Goal: Task Accomplishment & Management: Use online tool/utility

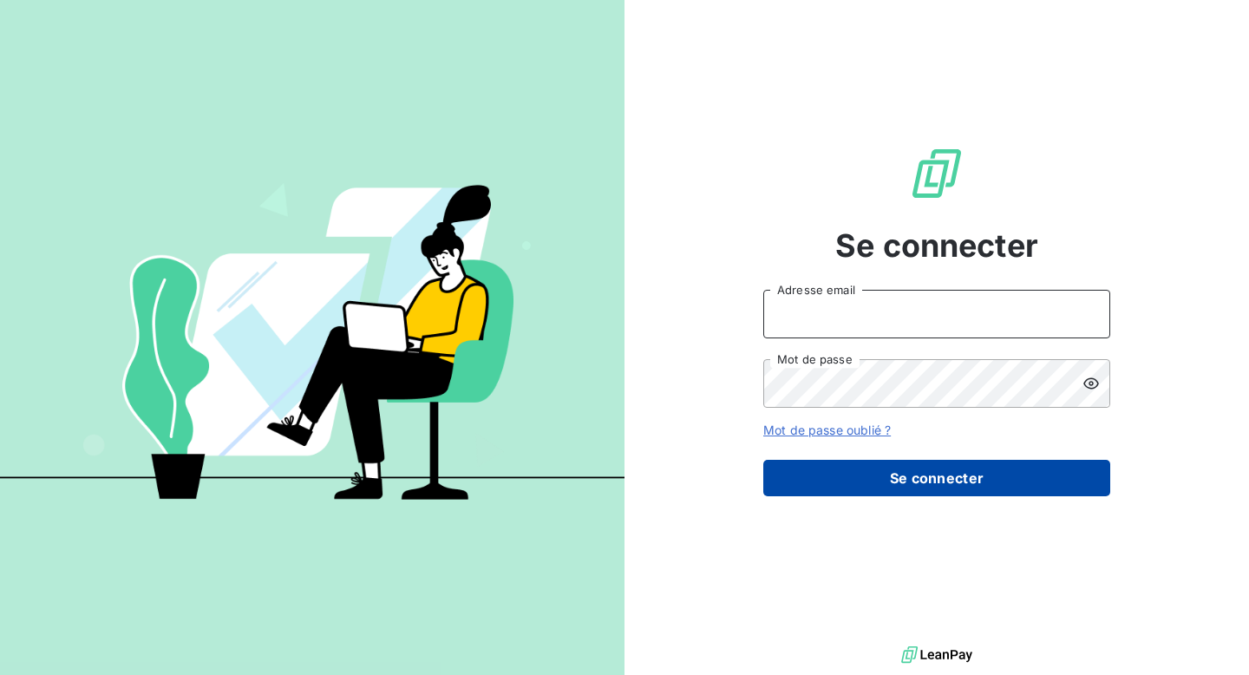
type input "[EMAIL_ADDRESS][DOMAIN_NAME]"
click at [907, 480] on button "Se connecter" at bounding box center [936, 478] width 347 height 36
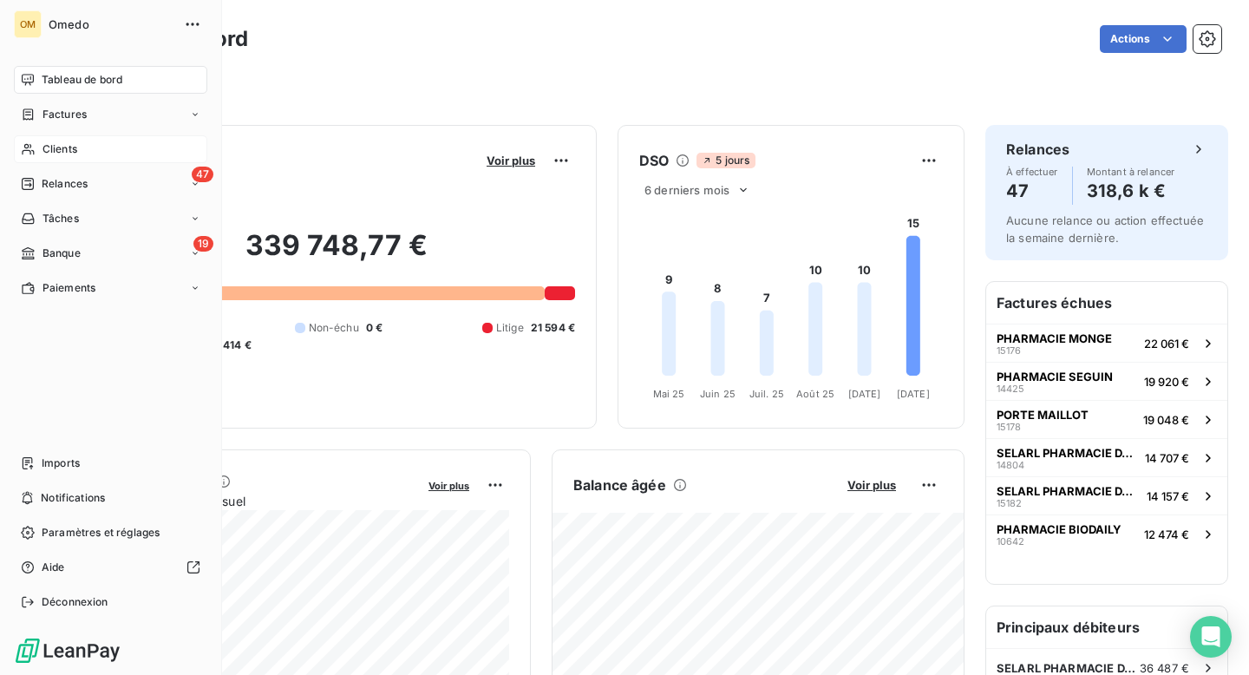
click at [61, 145] on span "Clients" at bounding box center [59, 149] width 35 height 16
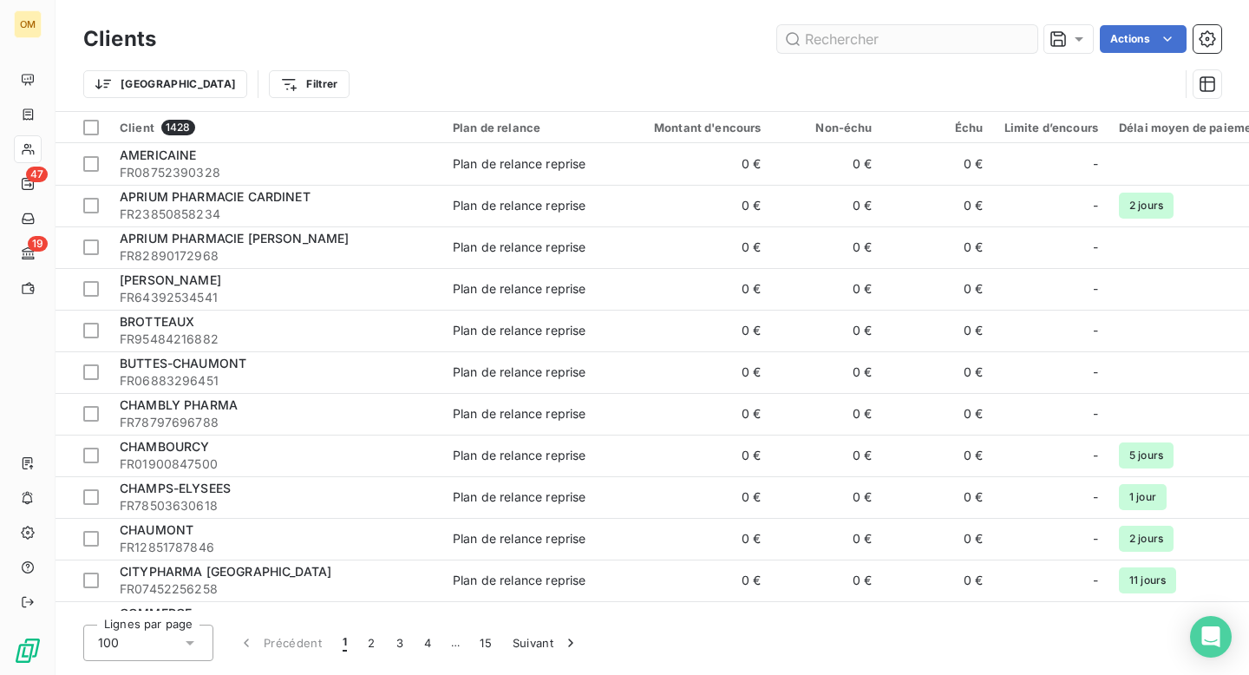
click at [988, 43] on input "text" at bounding box center [907, 39] width 260 height 28
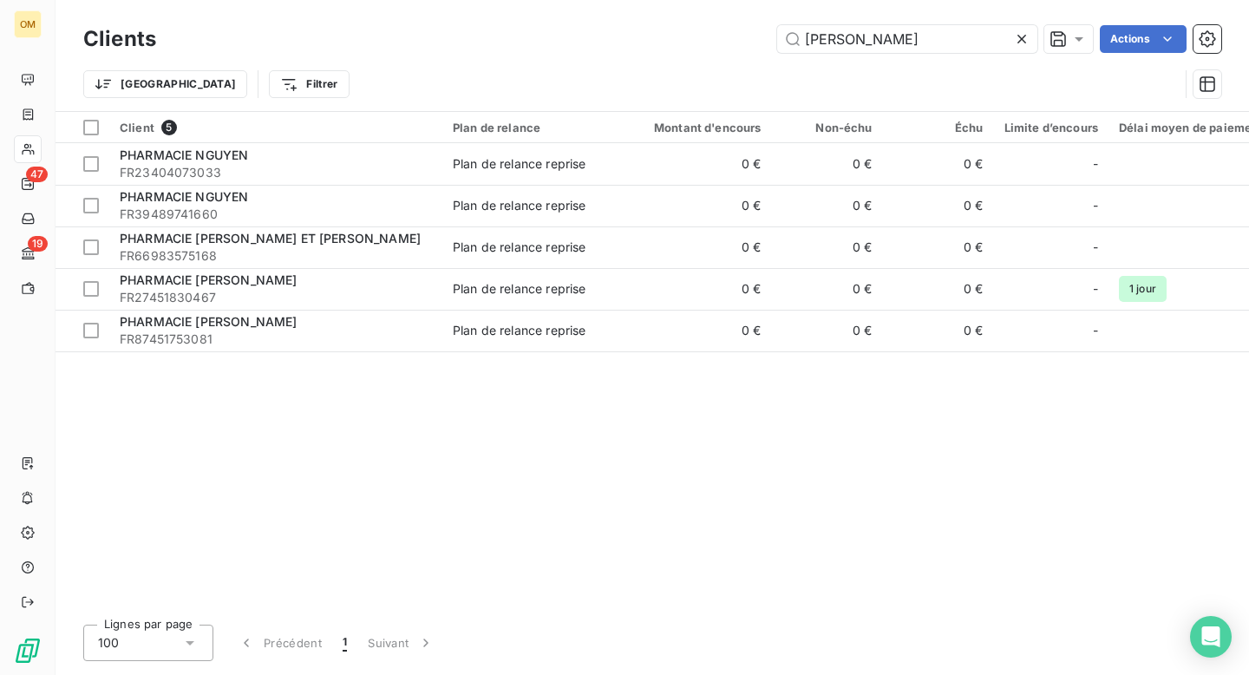
type input "[PERSON_NAME]"
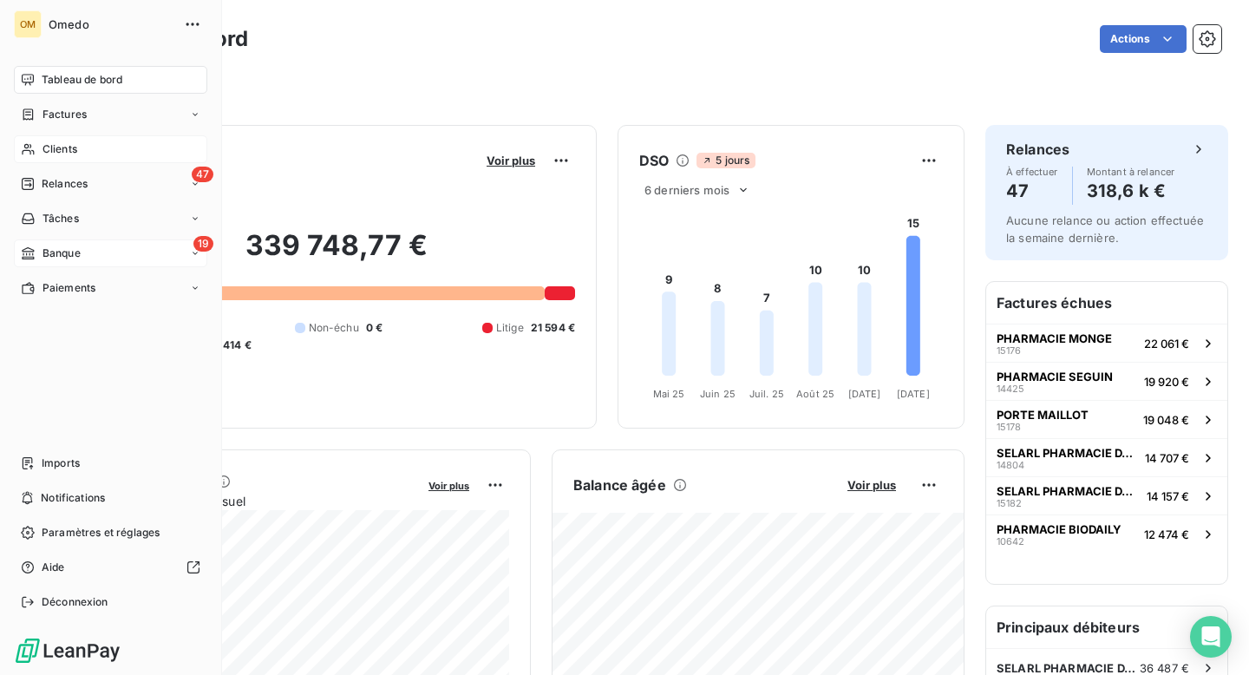
click at [47, 256] on span "Banque" at bounding box center [61, 253] width 38 height 16
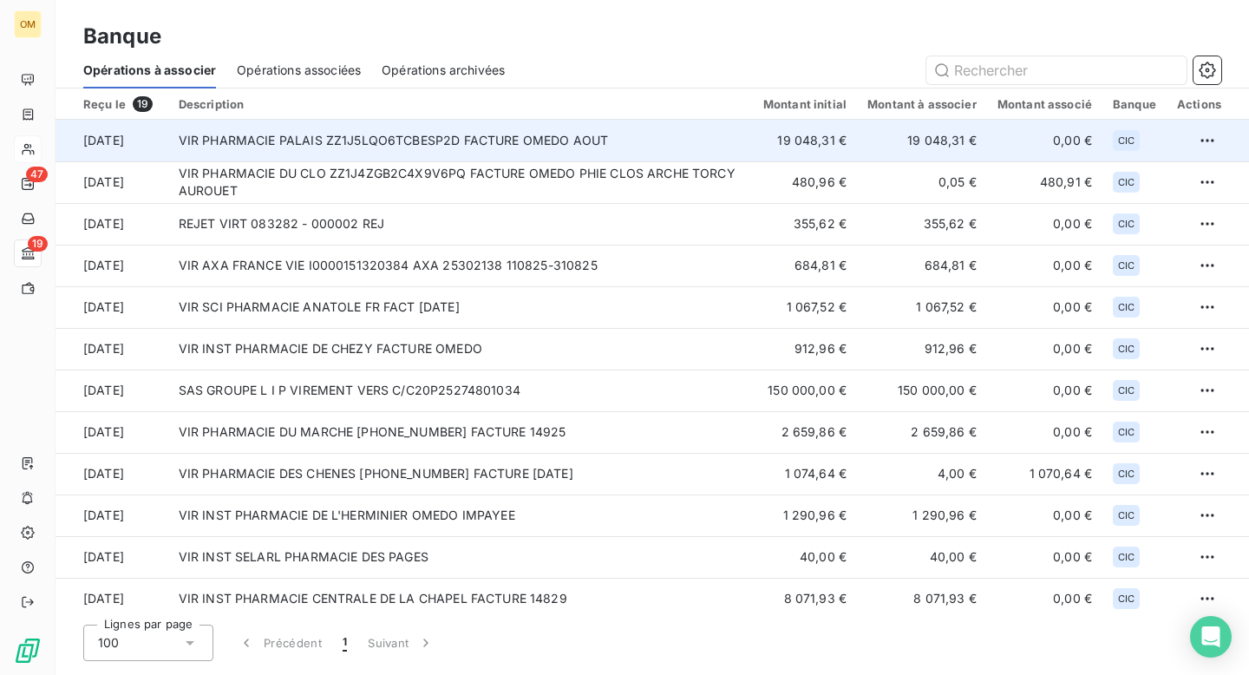
click at [638, 141] on td "VIR PHARMACIE PALAIS ZZ1J5LQO6TCBESP2D FACTURE OMEDO AOUT" at bounding box center [460, 141] width 585 height 42
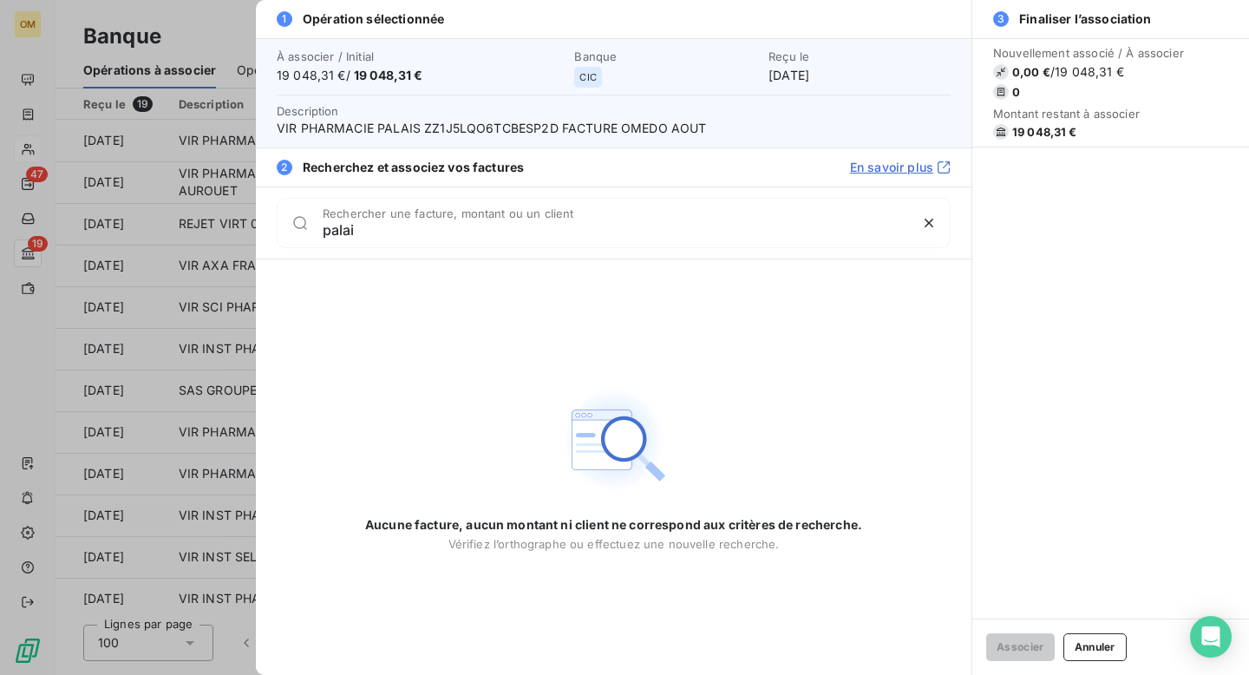
click at [529, 232] on input "palai" at bounding box center [615, 229] width 585 height 17
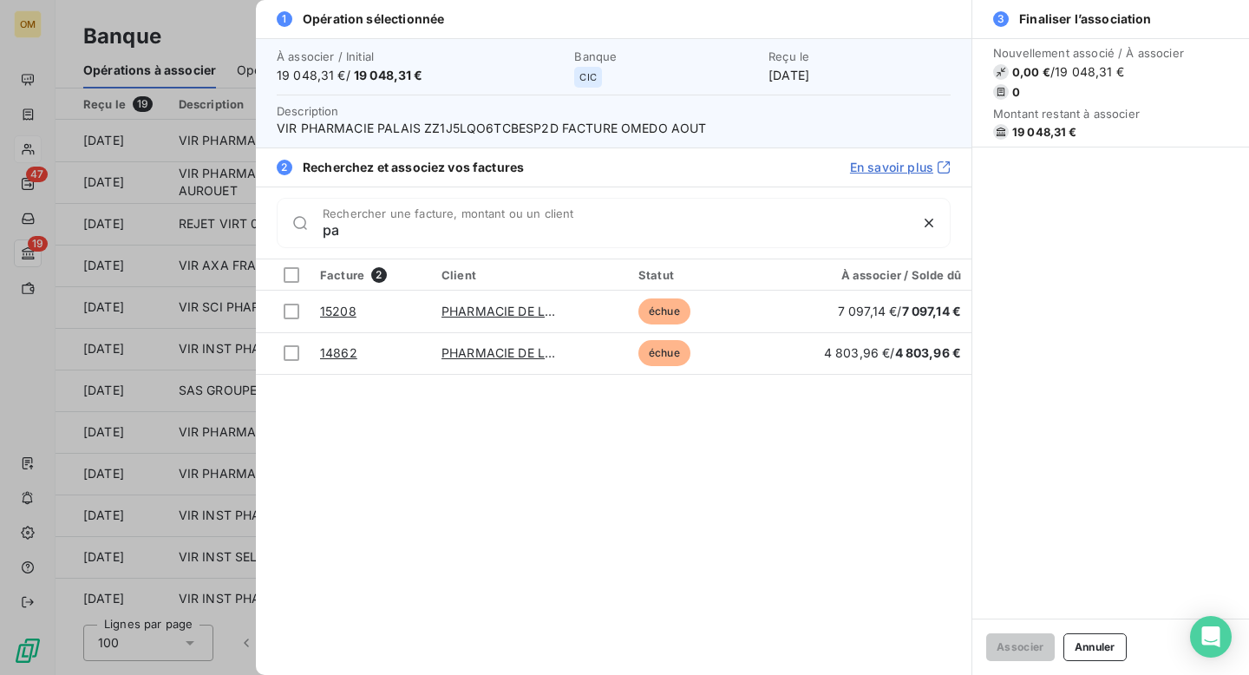
type input "p"
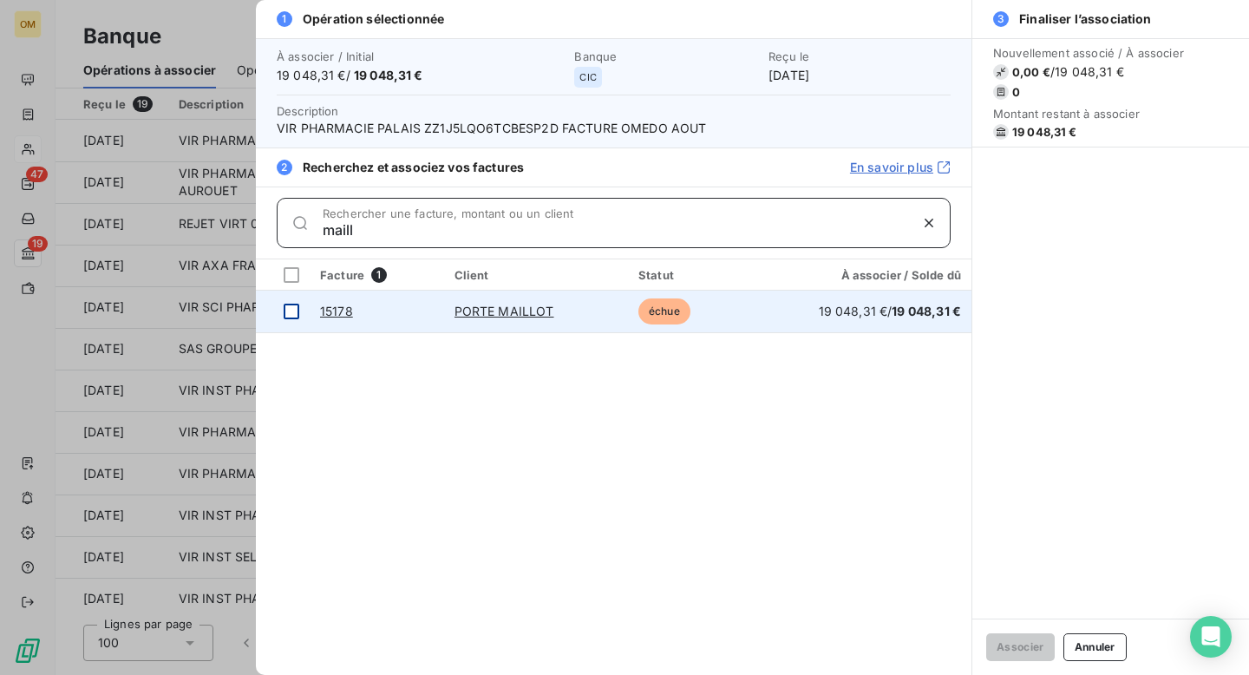
type input "maill"
click at [291, 310] on div at bounding box center [292, 312] width 16 height 16
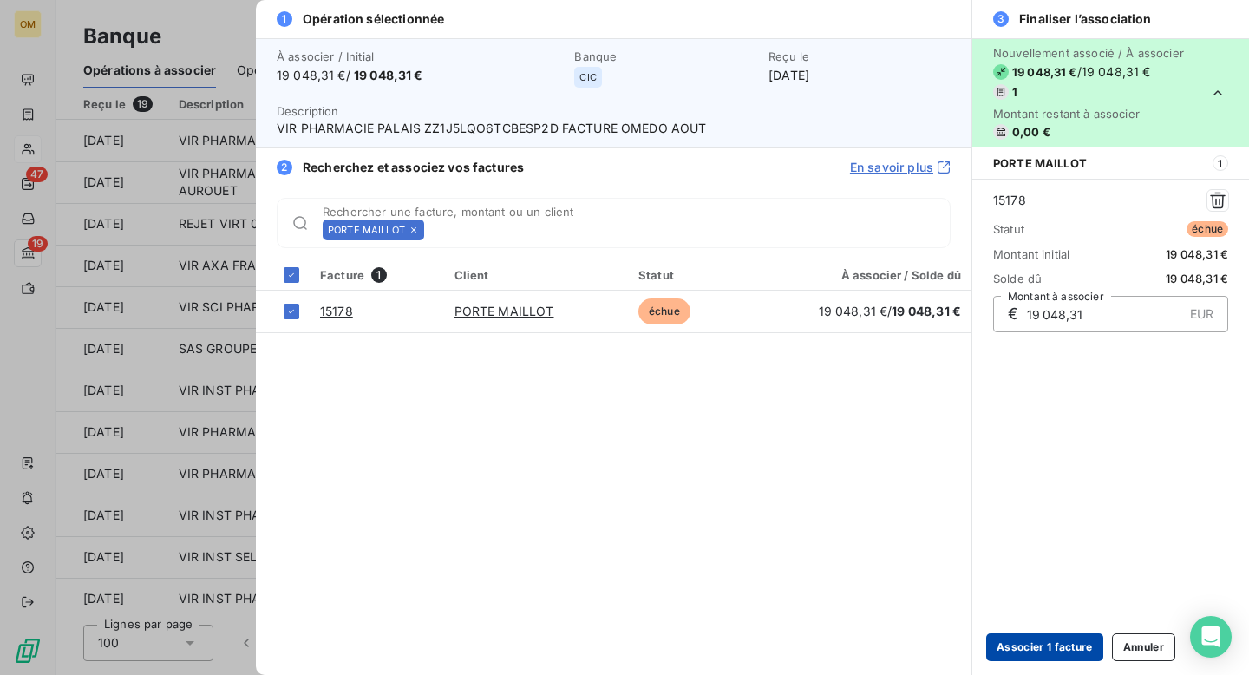
click at [1044, 649] on button "Associer 1 facture" at bounding box center [1044, 647] width 117 height 28
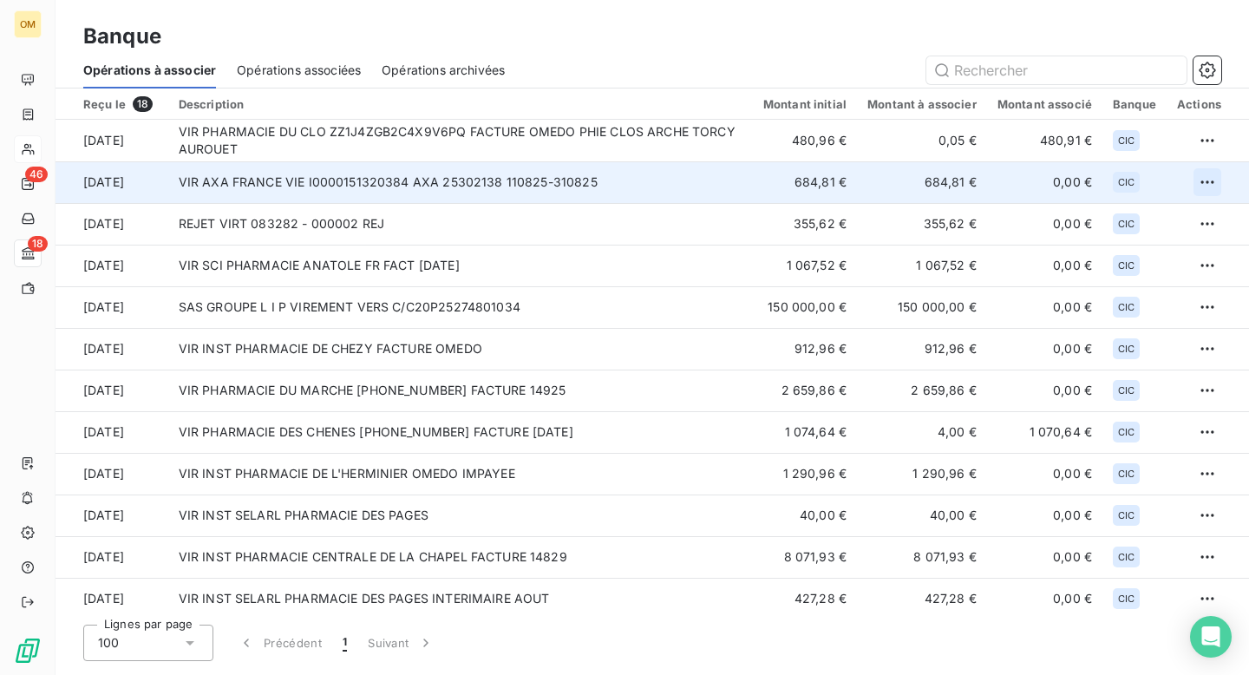
click at [1198, 186] on html "OM 46 18 Banque Opérations à associer Opérations associées Opérations archivées…" at bounding box center [624, 337] width 1249 height 675
click at [1134, 219] on div "Archiver l’opération" at bounding box center [1140, 220] width 134 height 28
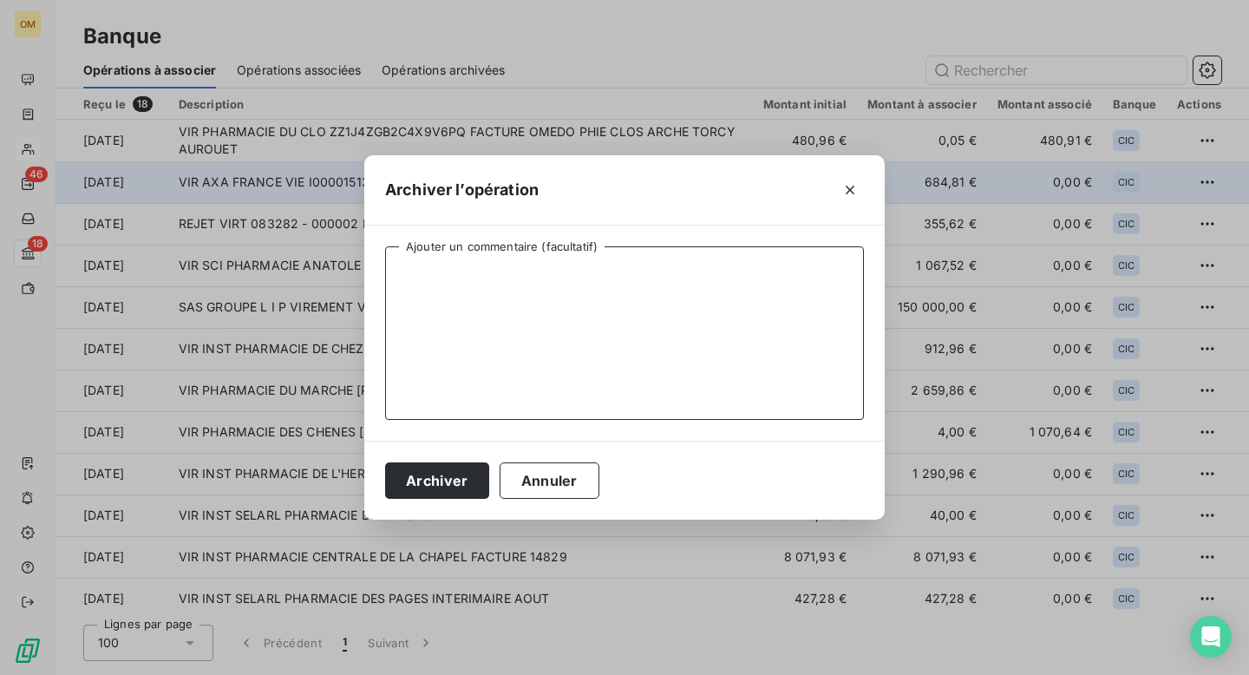
click at [774, 275] on textarea "Ajouter un commentaire (facultatif)" at bounding box center [624, 332] width 479 height 173
type textarea "."
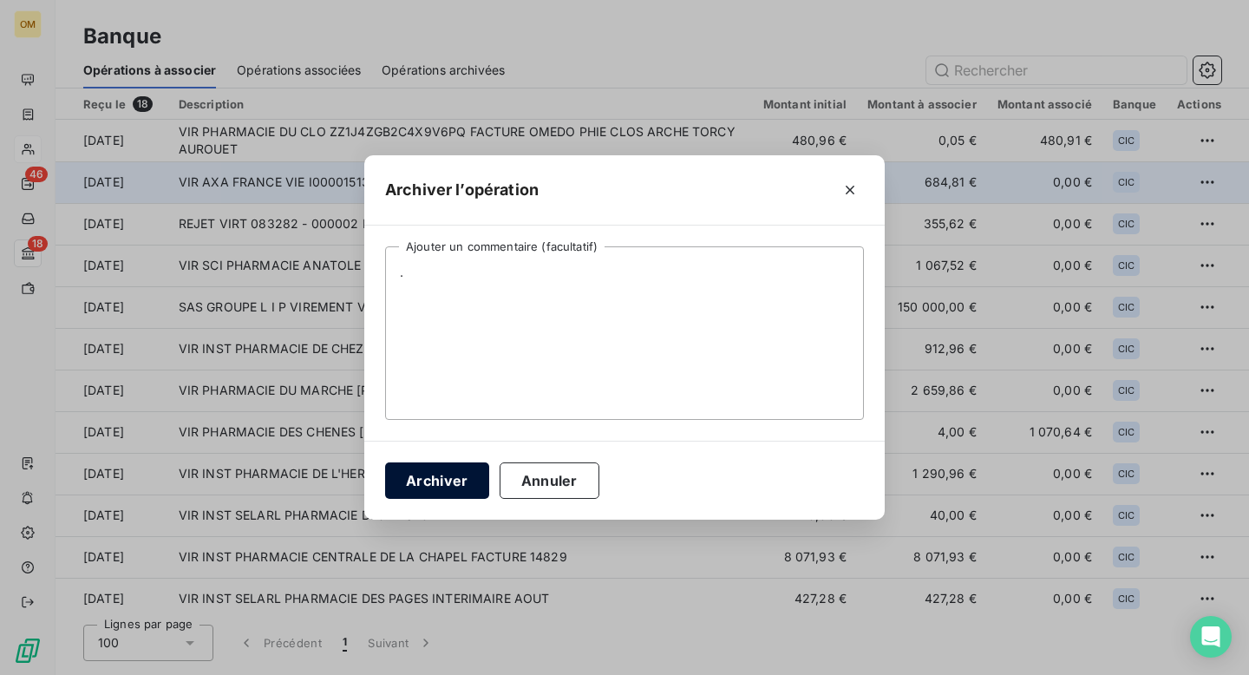
click at [448, 475] on button "Archiver" at bounding box center [437, 480] width 104 height 36
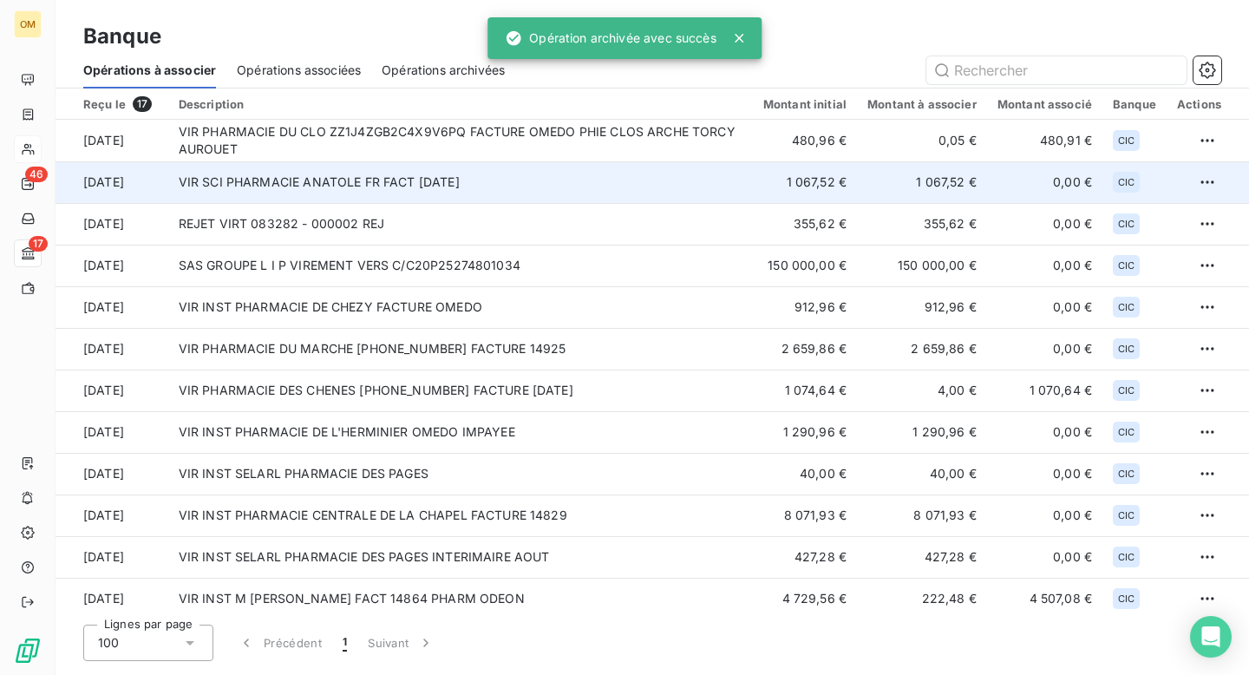
click at [537, 192] on td "VIR SCI PHARMACIE ANATOLE FR FACT [DATE]" at bounding box center [460, 182] width 585 height 42
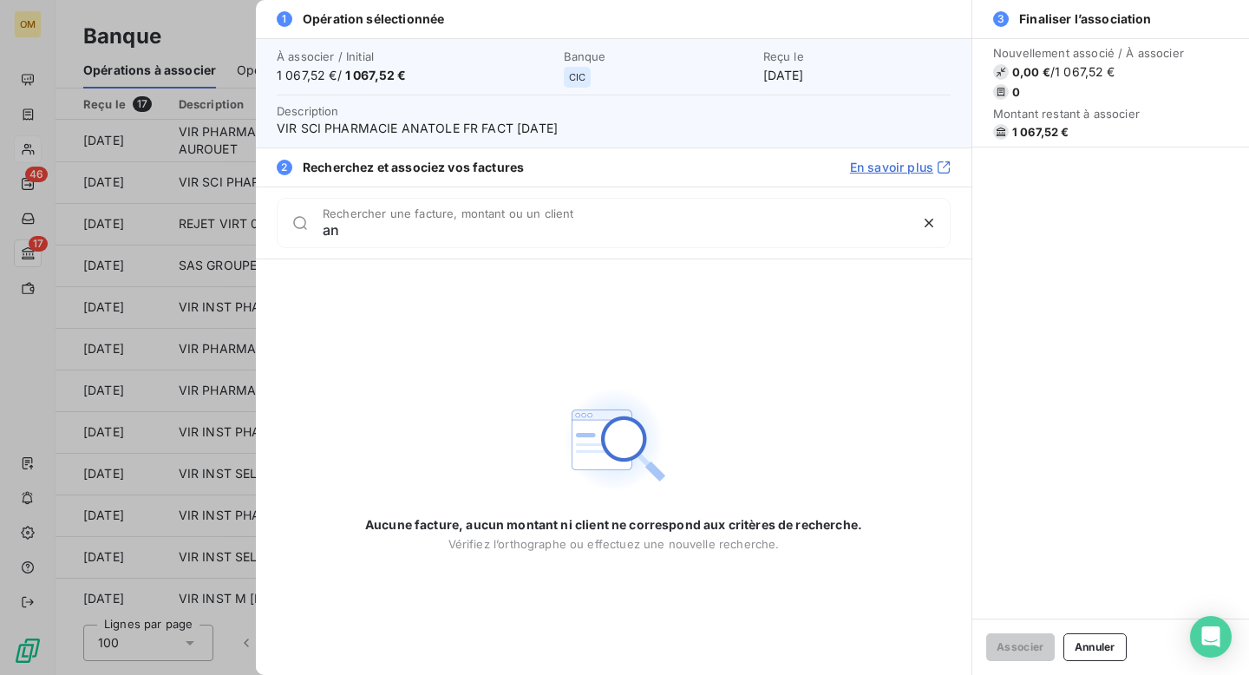
type input "a"
type input "s"
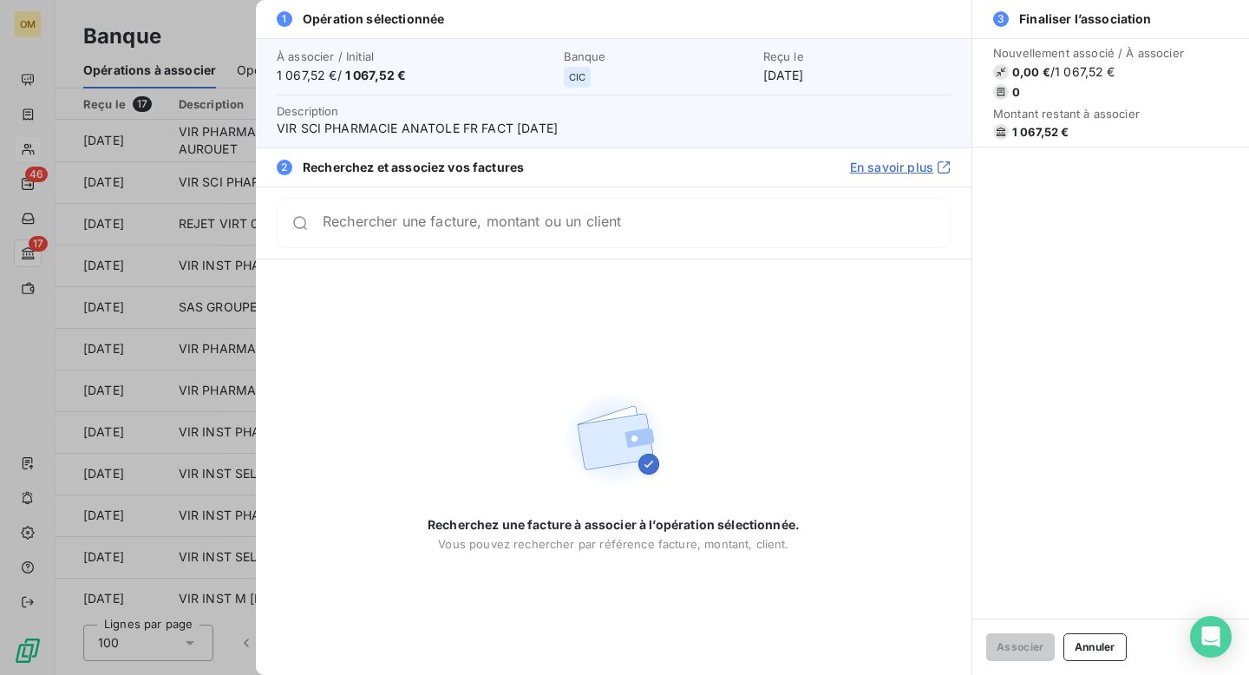
click at [244, 26] on div at bounding box center [624, 337] width 1249 height 675
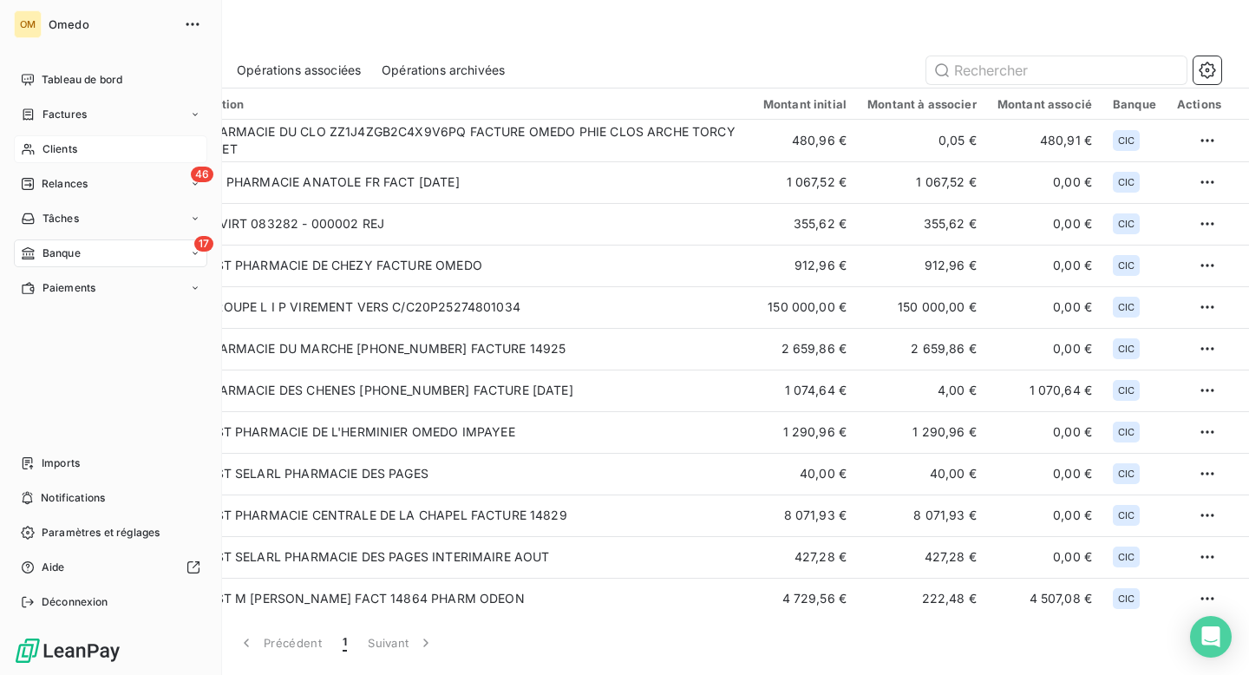
click at [49, 150] on span "Clients" at bounding box center [59, 149] width 35 height 16
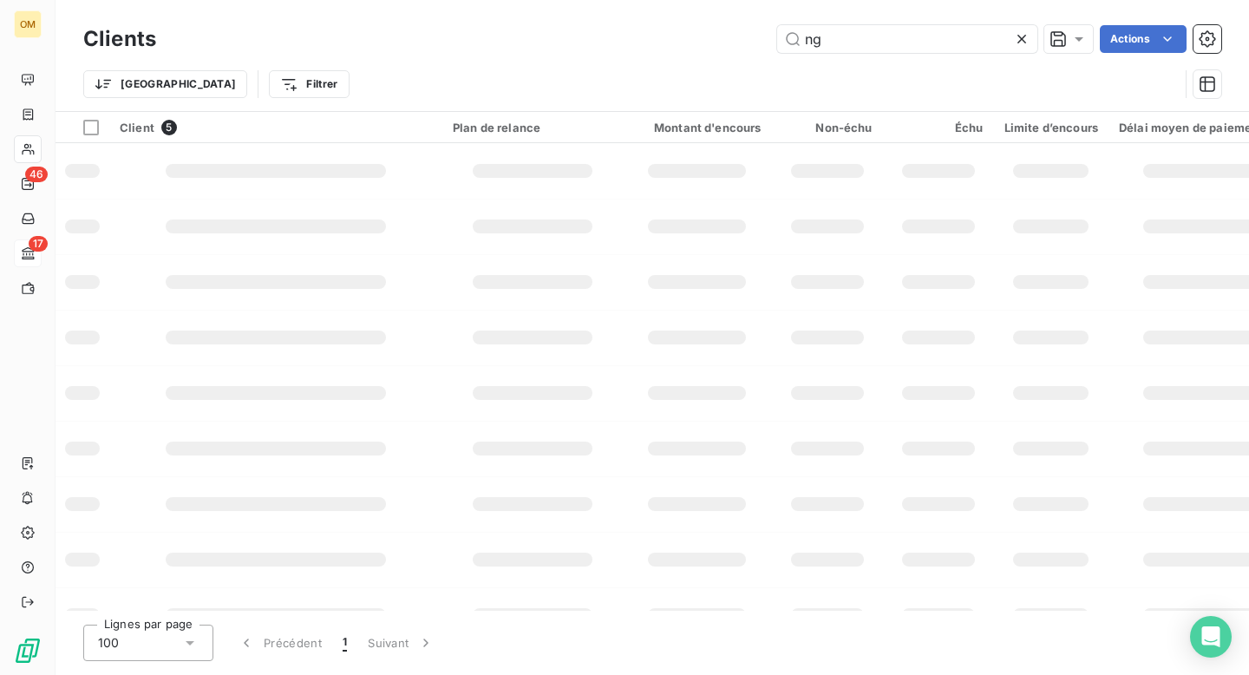
type input "n"
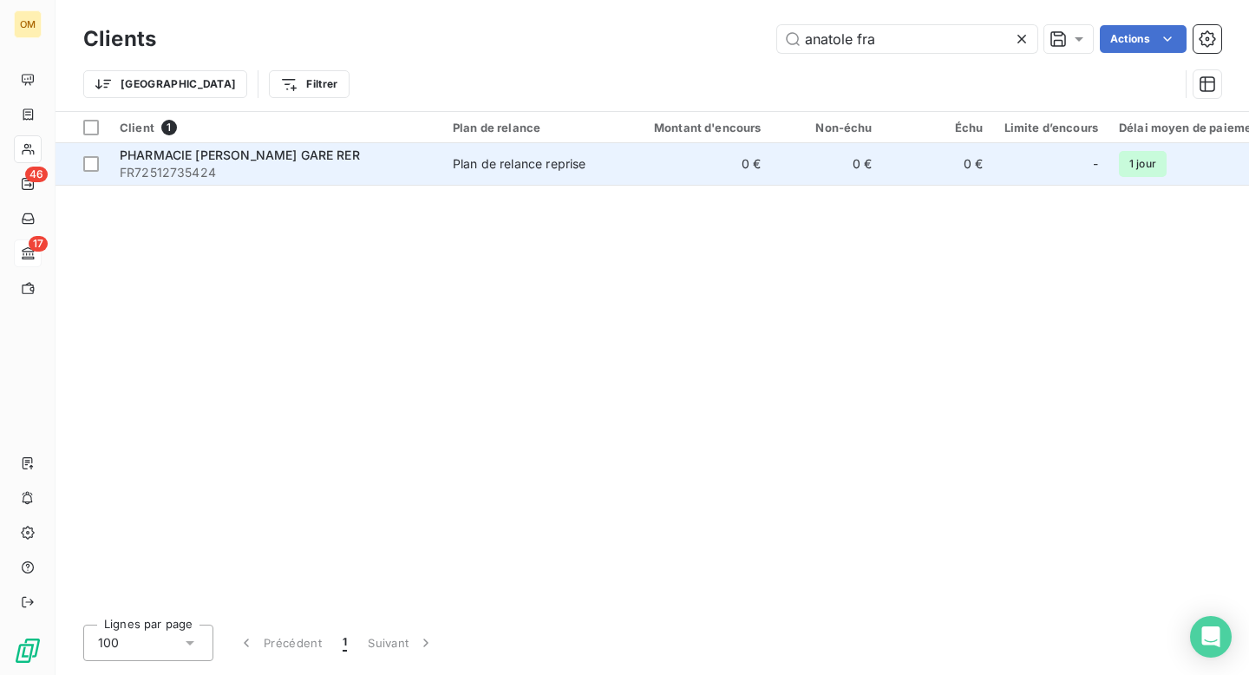
type input "anatole fra"
click at [657, 175] on td "0 €" at bounding box center [697, 164] width 149 height 42
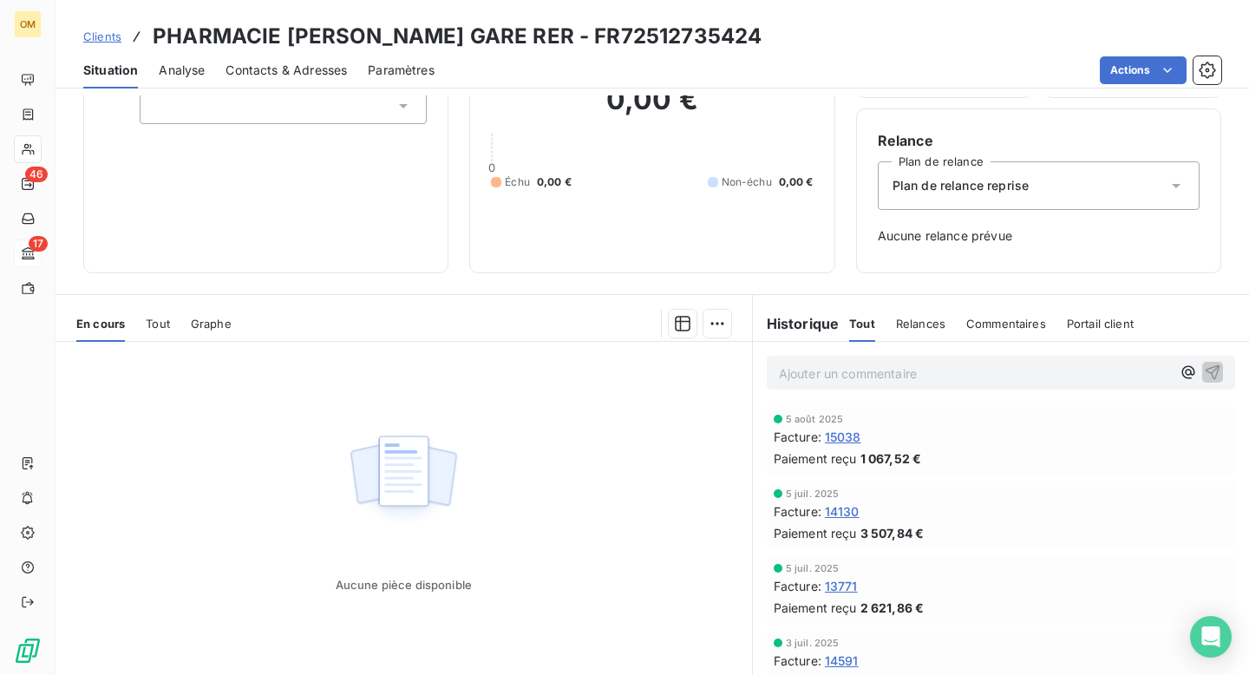
scroll to position [180, 0]
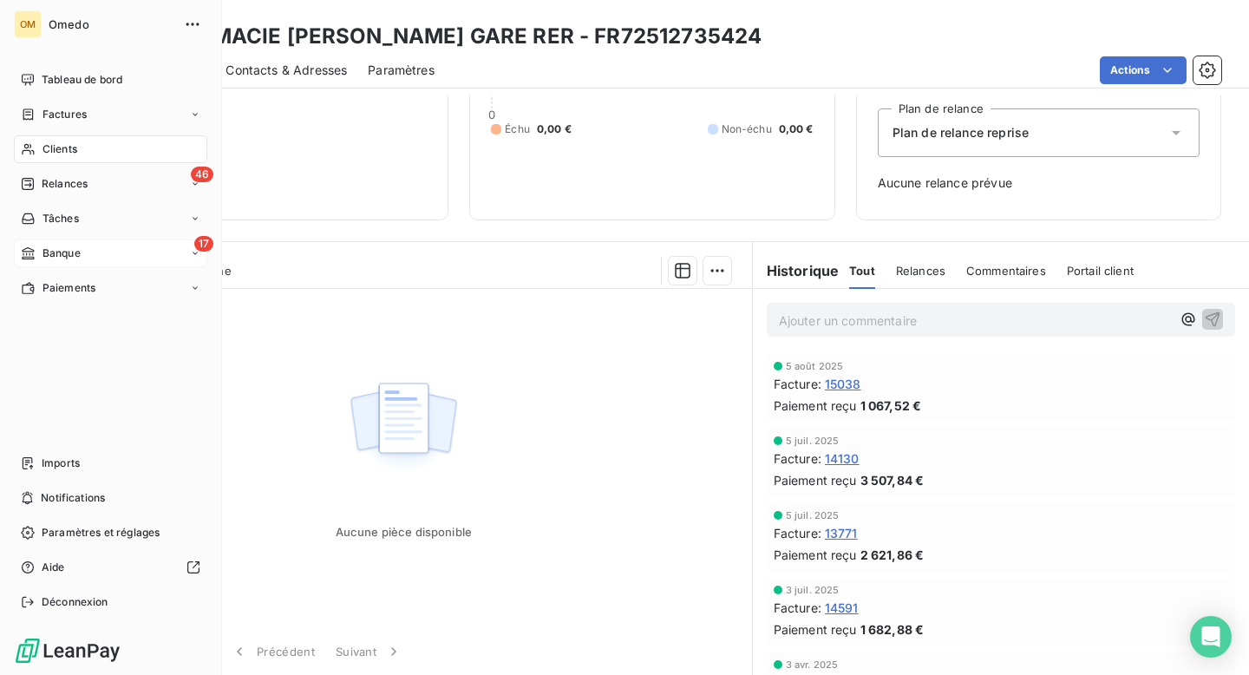
click at [34, 255] on icon at bounding box center [28, 253] width 15 height 14
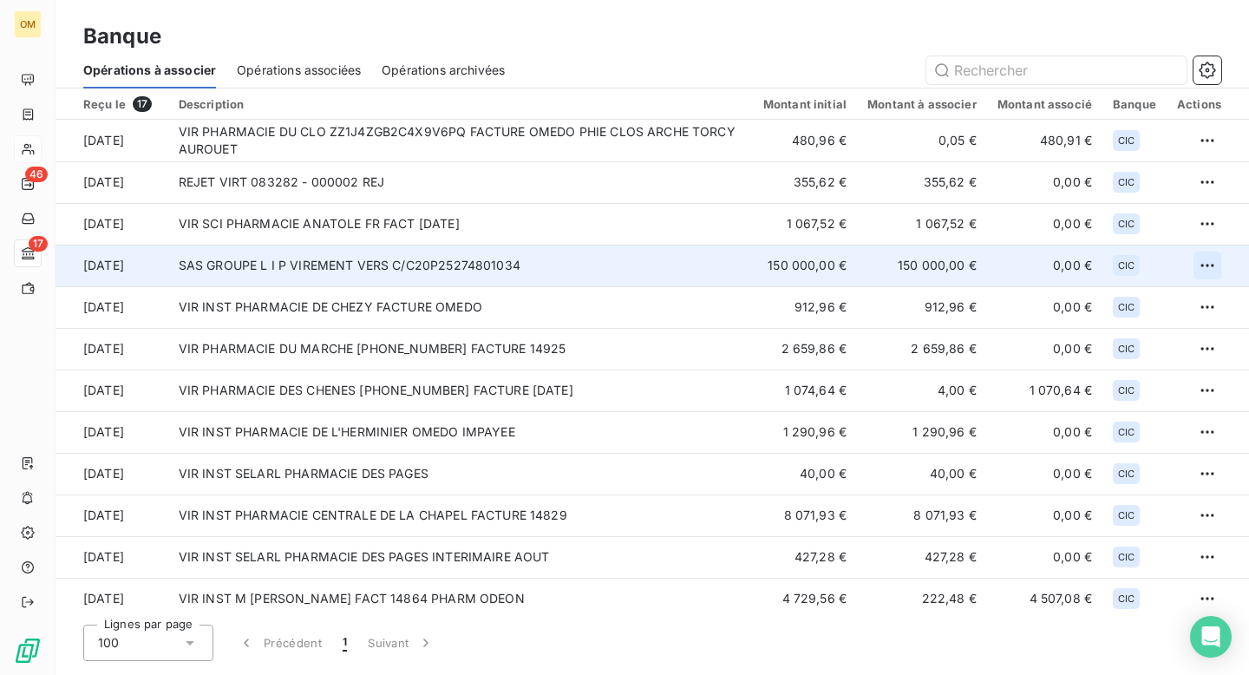
click at [1203, 261] on html "OM 46 17 Banque Opérations à associer Opérations associées Opérations archivées…" at bounding box center [624, 337] width 1249 height 675
click at [1137, 303] on div "Archiver l’opération" at bounding box center [1140, 304] width 134 height 28
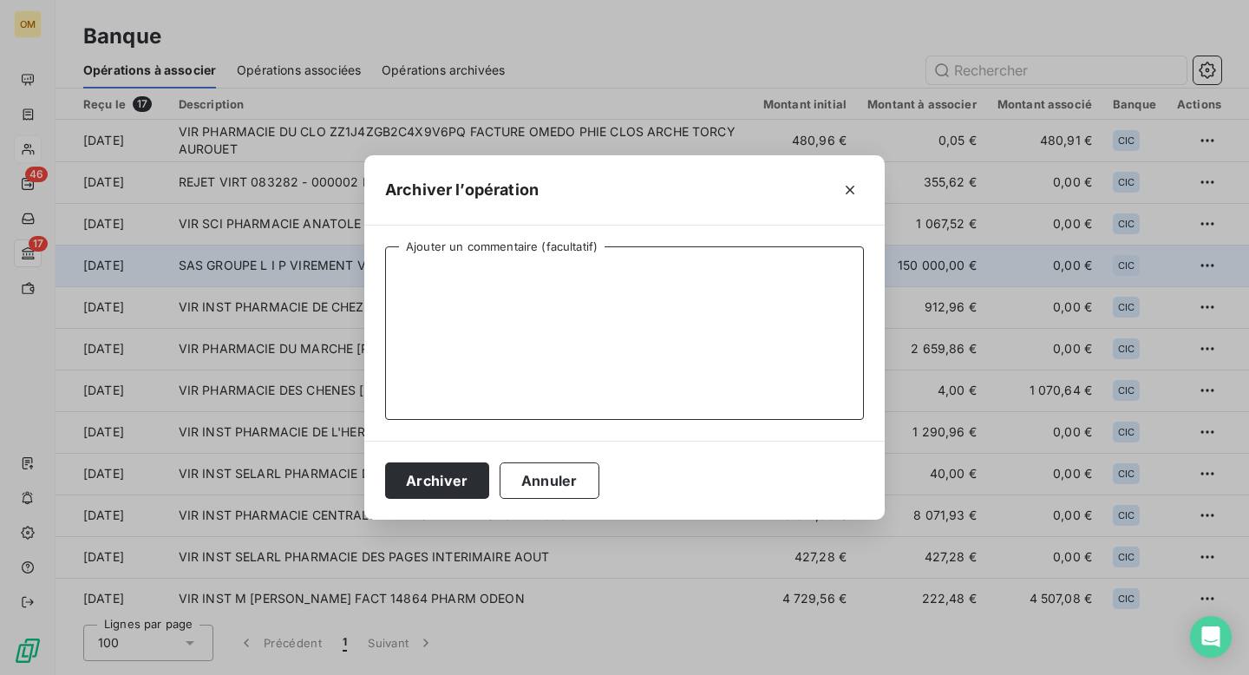
click at [758, 334] on textarea "Ajouter un commentaire (facultatif)" at bounding box center [624, 332] width 479 height 173
type textarea "."
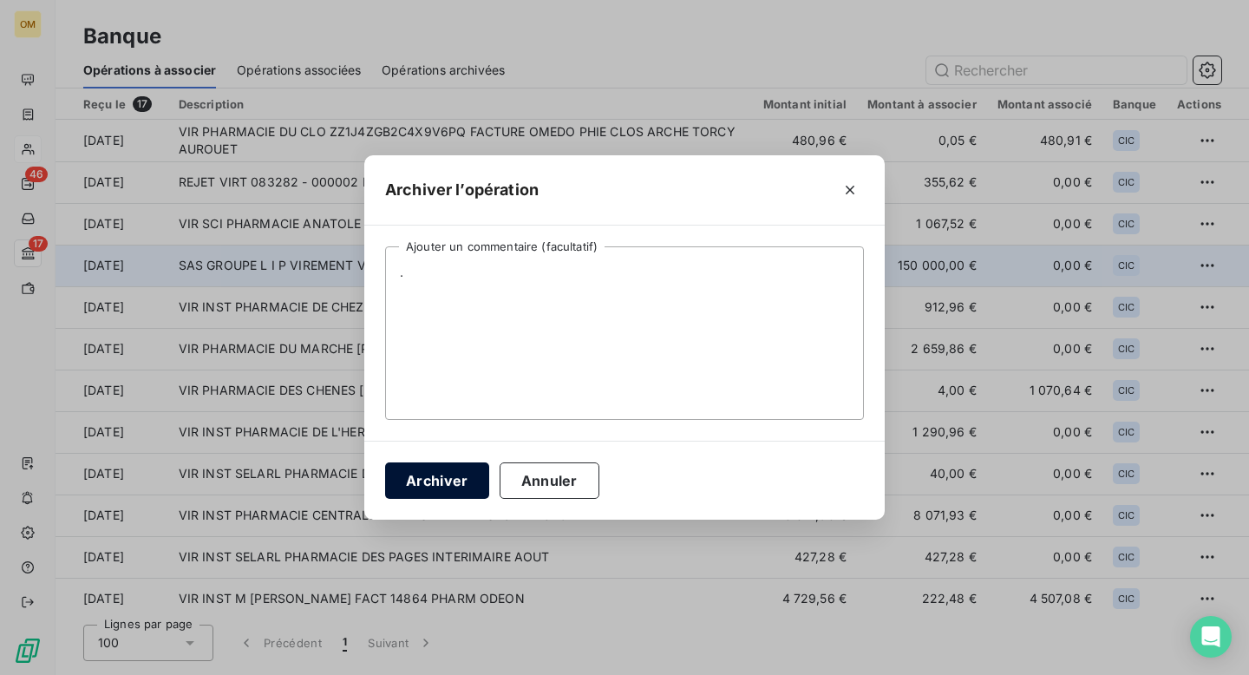
click at [461, 489] on button "Archiver" at bounding box center [437, 480] width 104 height 36
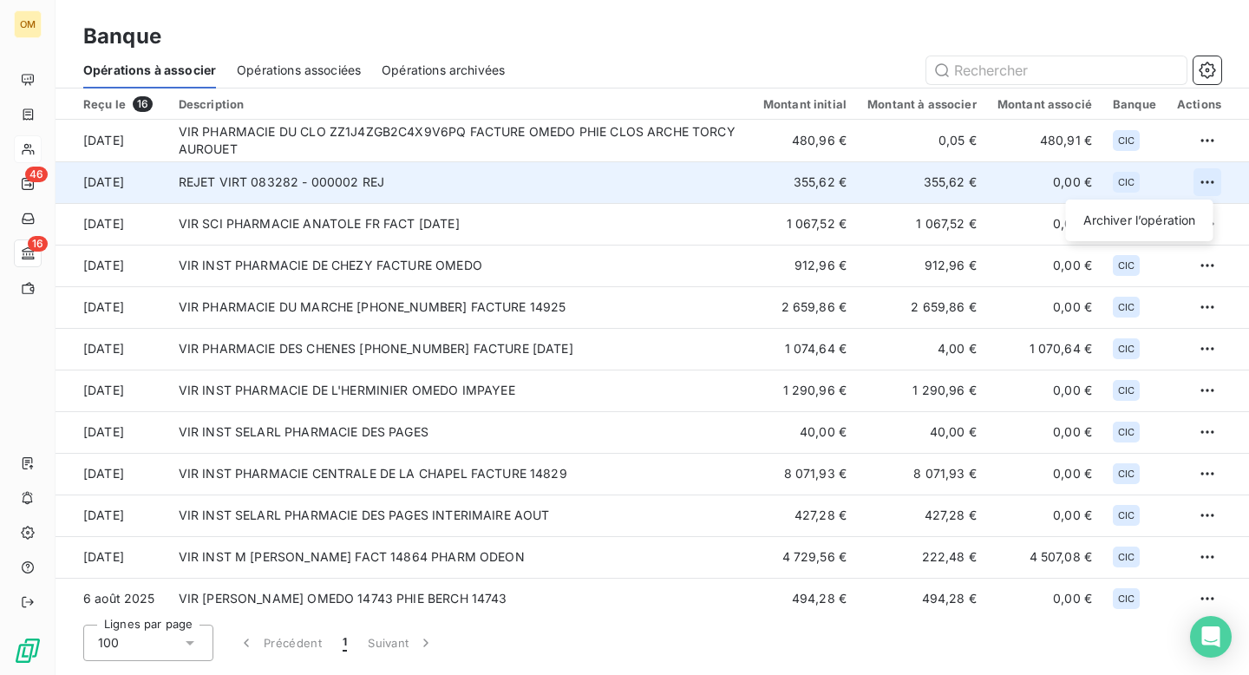
click at [1194, 179] on html "OM 46 16 Banque Opérations à associer Opérations associées Opérations archivées…" at bounding box center [624, 337] width 1249 height 675
click at [1128, 214] on div "Archiver l’opération" at bounding box center [1140, 220] width 134 height 28
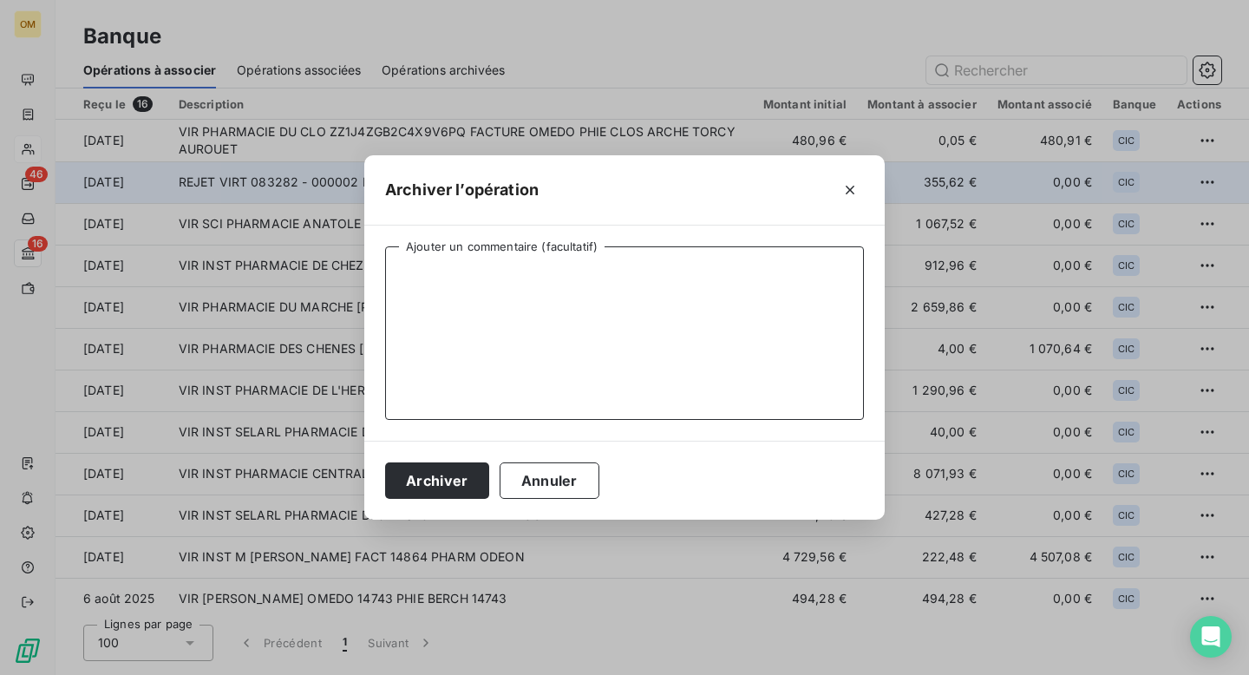
click at [741, 285] on textarea "Ajouter un commentaire (facultatif)" at bounding box center [624, 332] width 479 height 173
type textarea "."
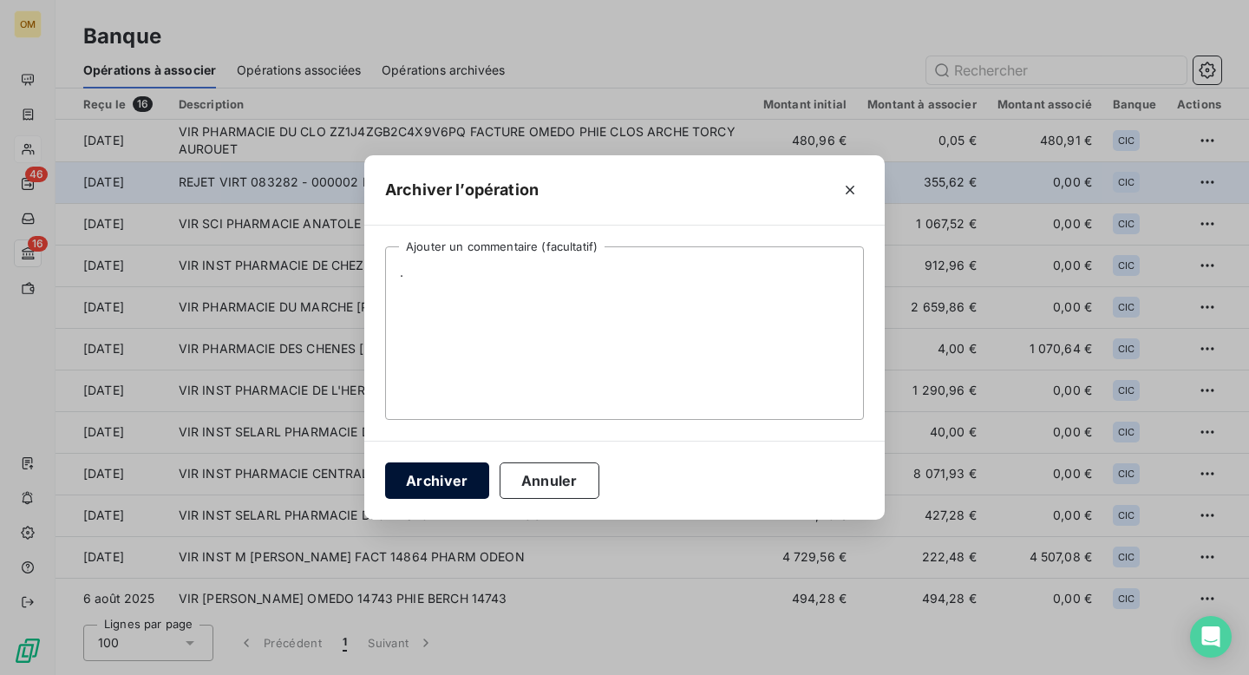
click at [444, 486] on button "Archiver" at bounding box center [437, 480] width 104 height 36
